Goal: Task Accomplishment & Management: Manage account settings

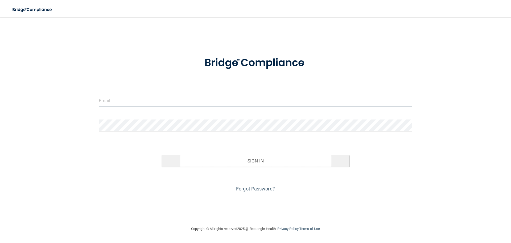
type input "[PERSON_NAME][EMAIL_ADDRESS][DOMAIN_NAME]"
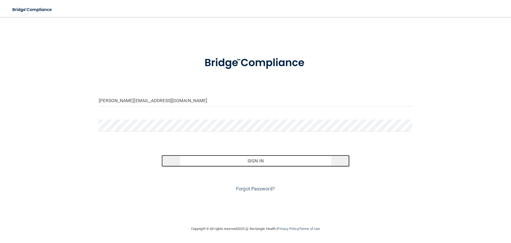
click at [259, 160] on button "Sign In" at bounding box center [256, 161] width 188 height 12
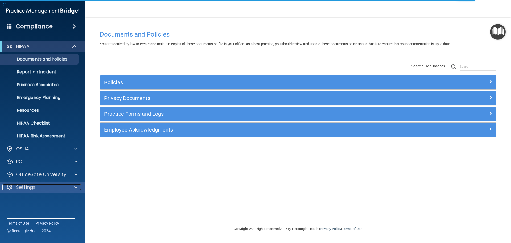
click at [76, 184] on span at bounding box center [75, 187] width 3 height 6
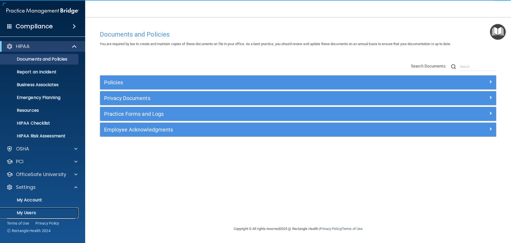
click at [42, 211] on p "My Users" at bounding box center [39, 212] width 73 height 5
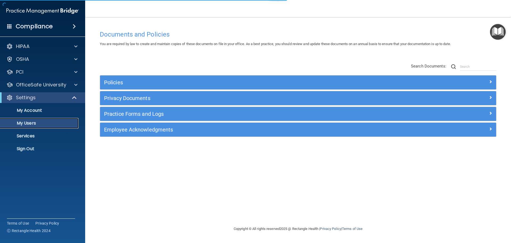
select select "20"
